Goal: Consume media (video, audio)

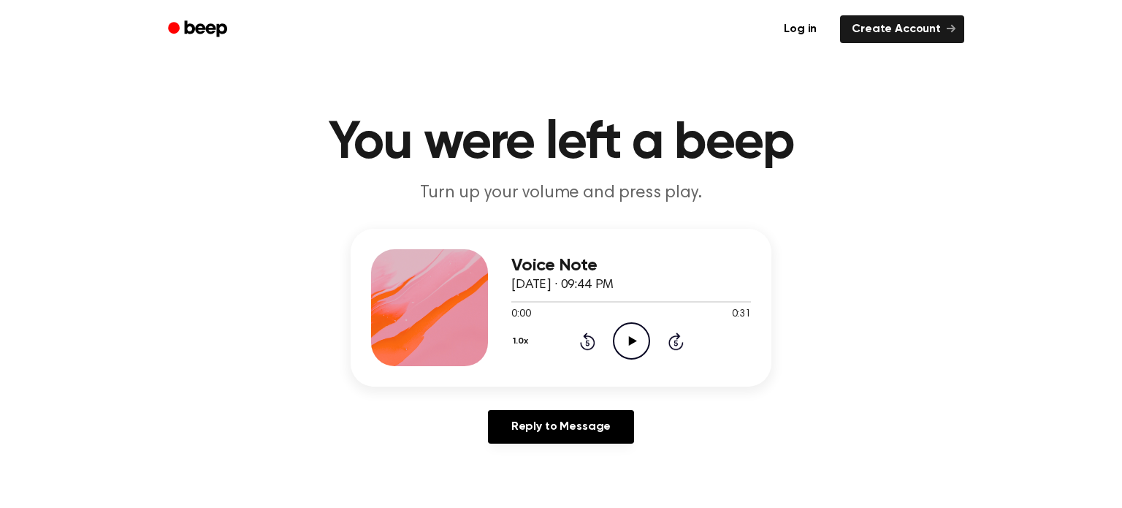
click at [641, 334] on icon "Play Audio" at bounding box center [631, 340] width 37 height 37
click at [642, 336] on icon "Pause Audio" at bounding box center [631, 340] width 37 height 37
